Goal: Check status

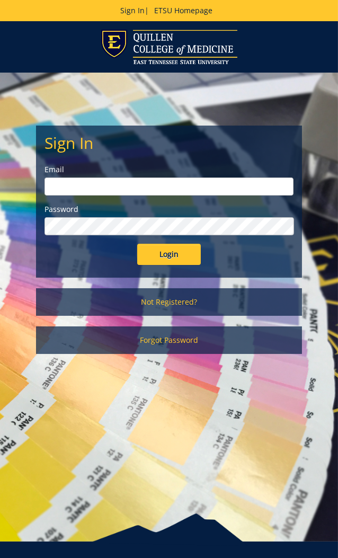
type input "[EMAIL_ADDRESS][DOMAIN_NAME]"
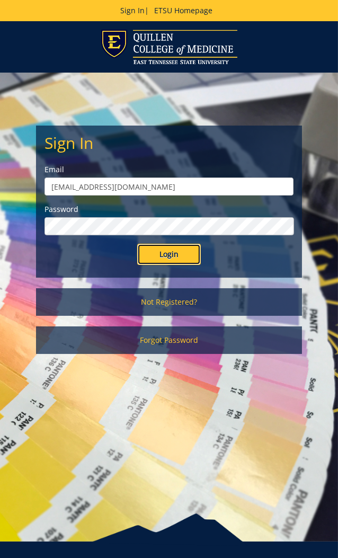
click at [167, 252] on input "Login" at bounding box center [169, 254] width 64 height 21
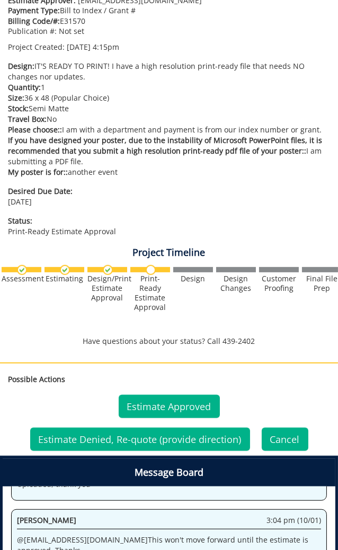
scroll to position [370, 0]
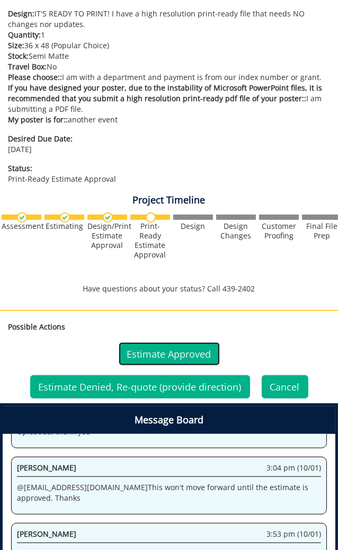
click at [150, 350] on link "Estimate Approved" at bounding box center [169, 353] width 101 height 23
